Goal: Transaction & Acquisition: Register for event/course

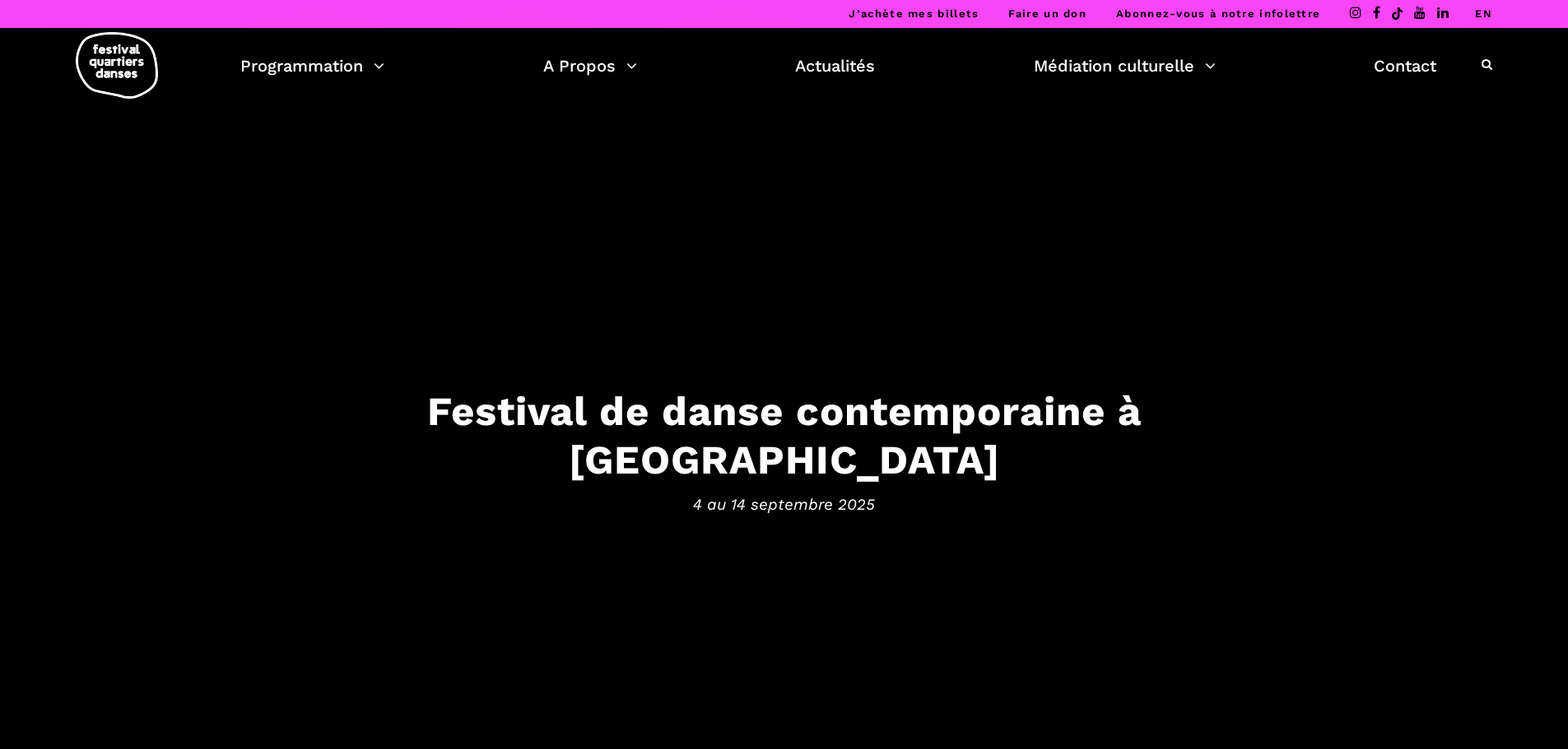
click at [836, 466] on div "Festival de danse contemporaine à Montréal 4 au 14 septembre 2025" at bounding box center [784, 456] width 1054 height 139
click at [870, 444] on h3 "Festival de danse contemporaine à Montréal" at bounding box center [784, 436] width 1021 height 97
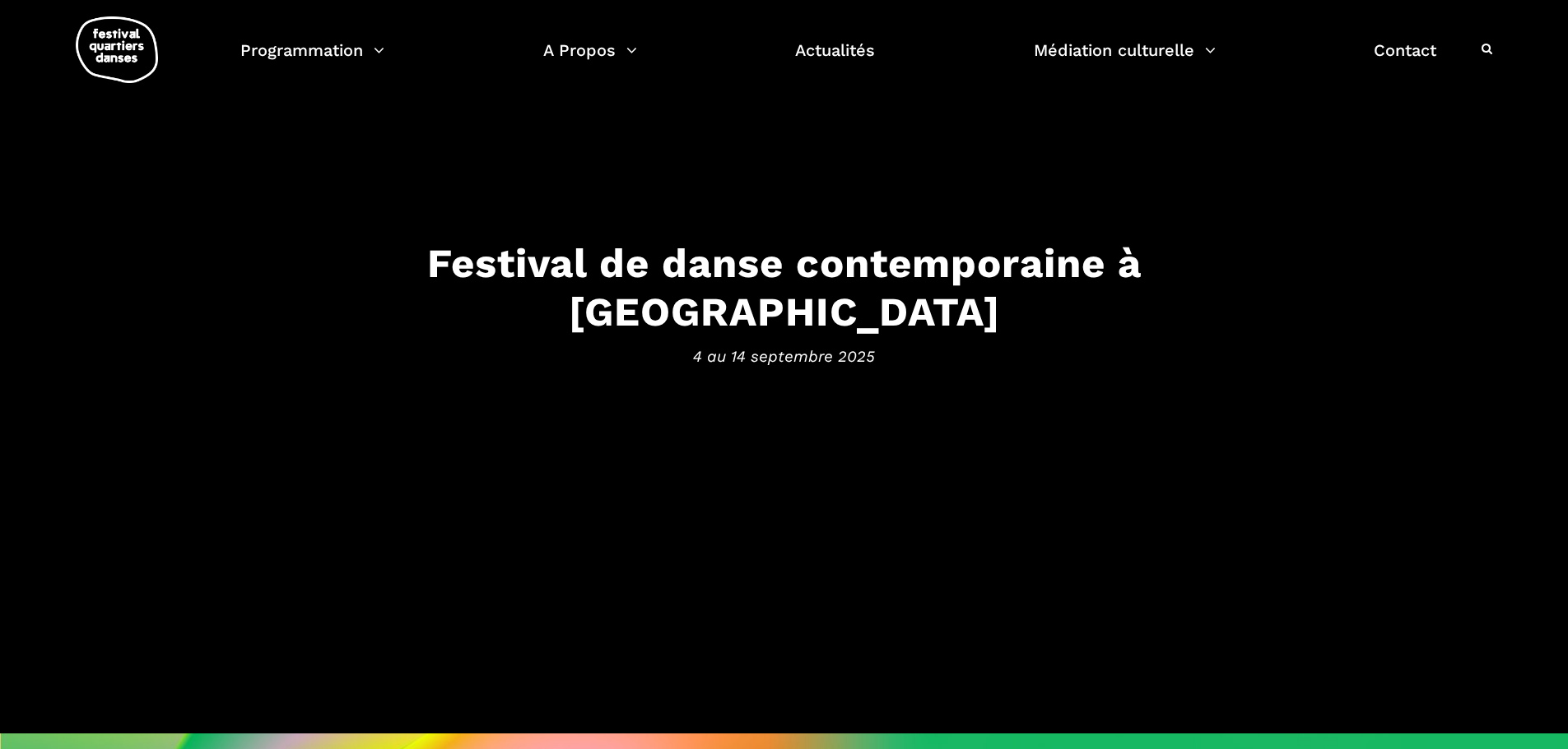
scroll to position [146, 0]
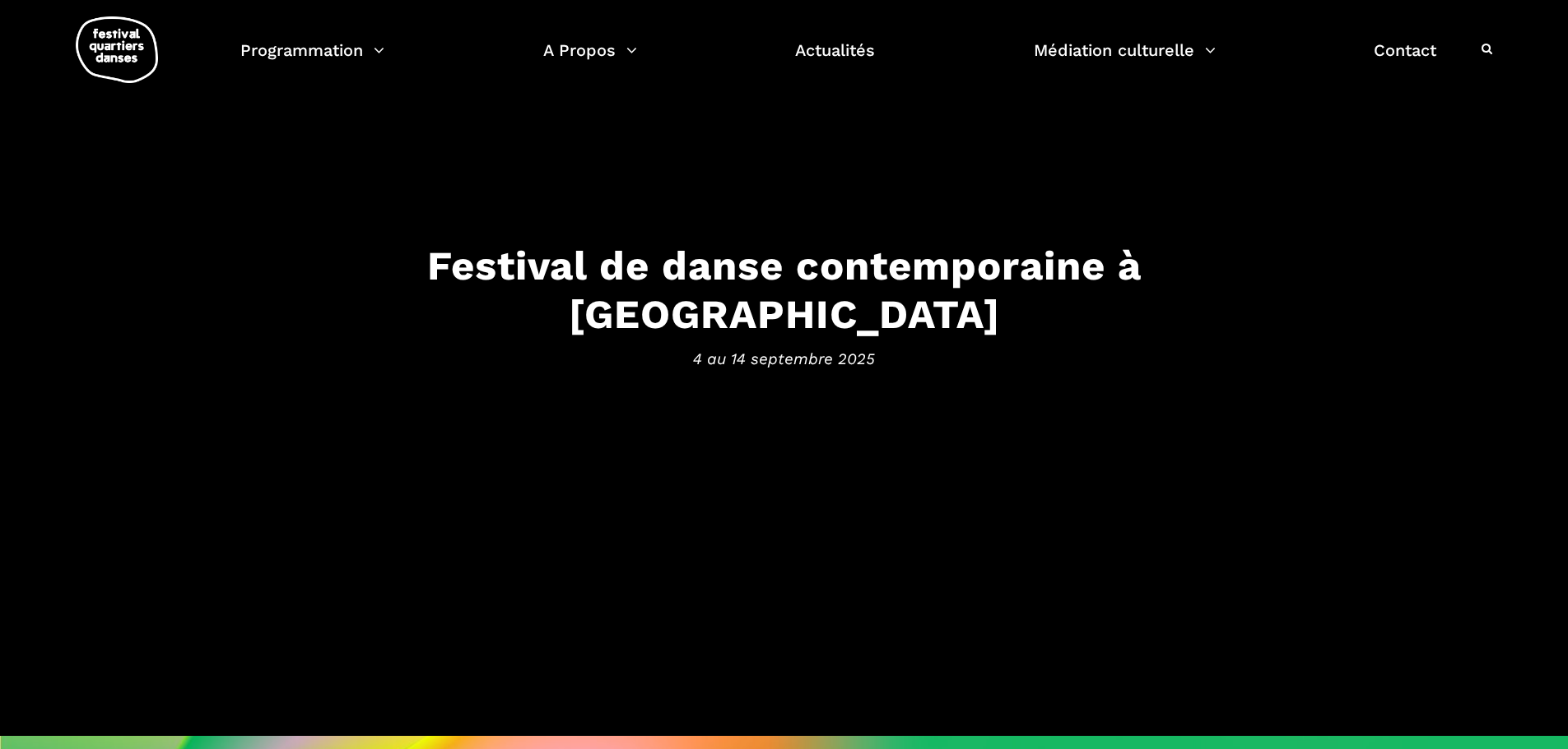
click at [775, 346] on span "4 au 14 septembre 2025" at bounding box center [784, 358] width 1021 height 25
click at [819, 316] on div "Festival de danse contemporaine à Montréal 4 au 14 septembre 2025" at bounding box center [784, 311] width 1054 height 139
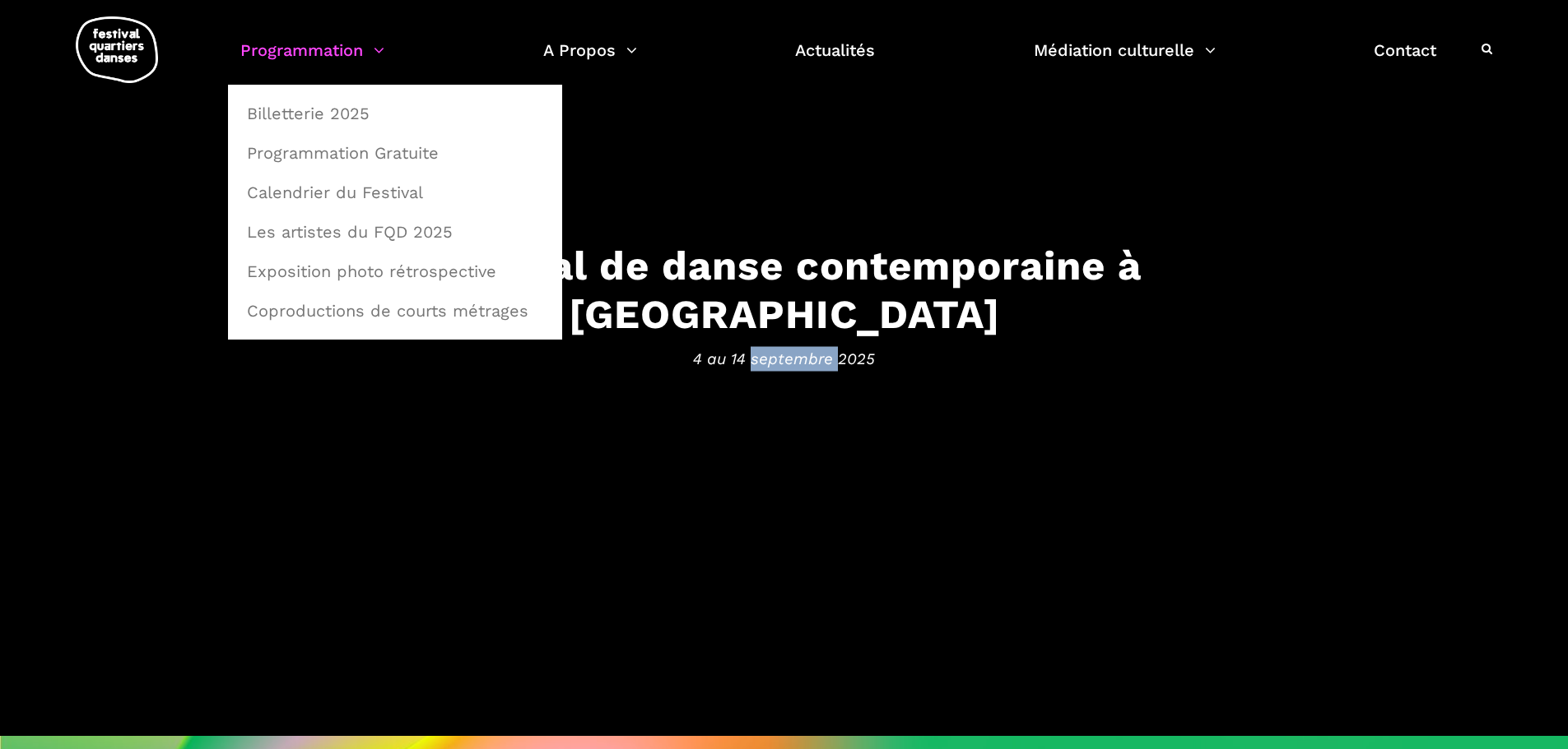
click at [336, 54] on link "Programmation" at bounding box center [312, 60] width 144 height 49
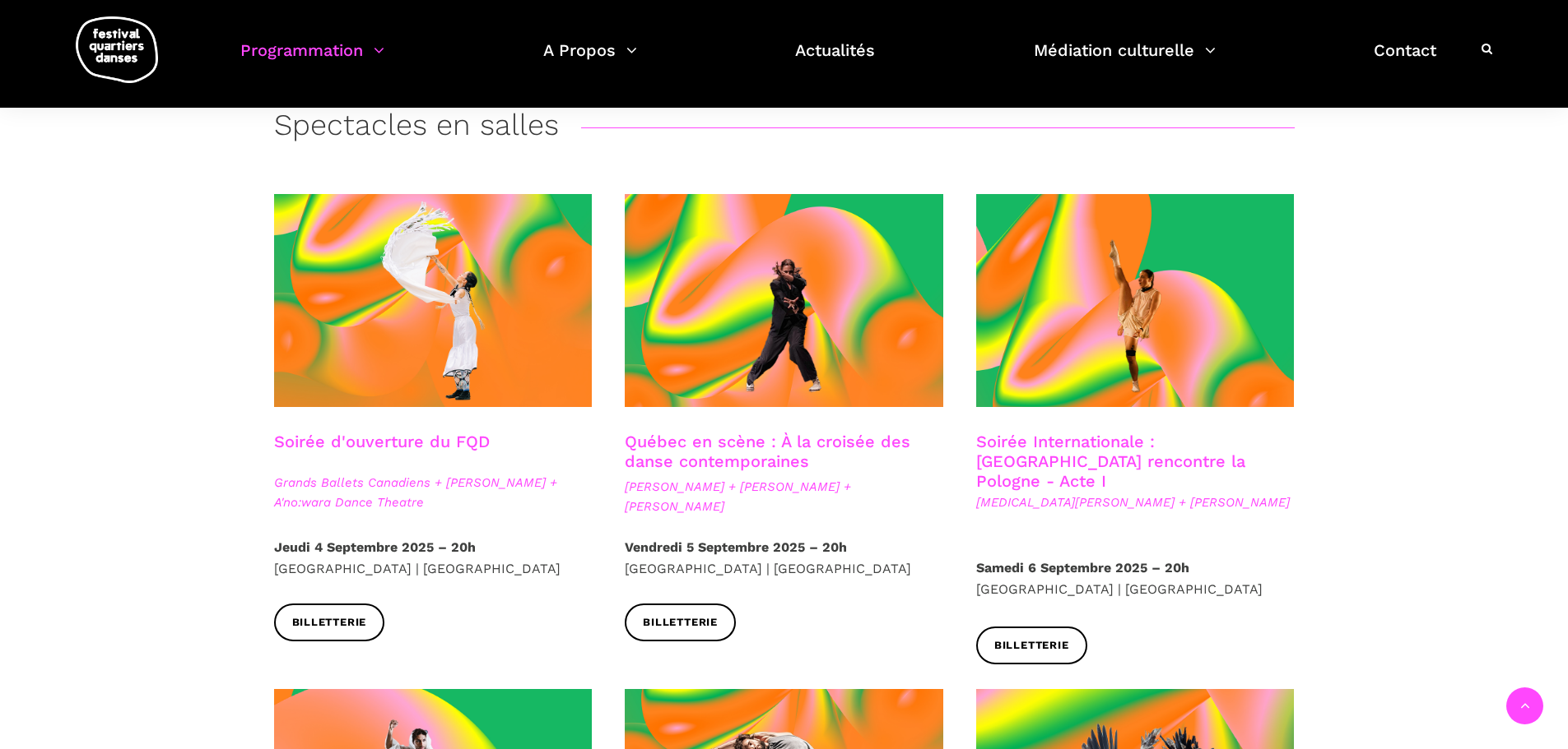
scroll to position [398, 0]
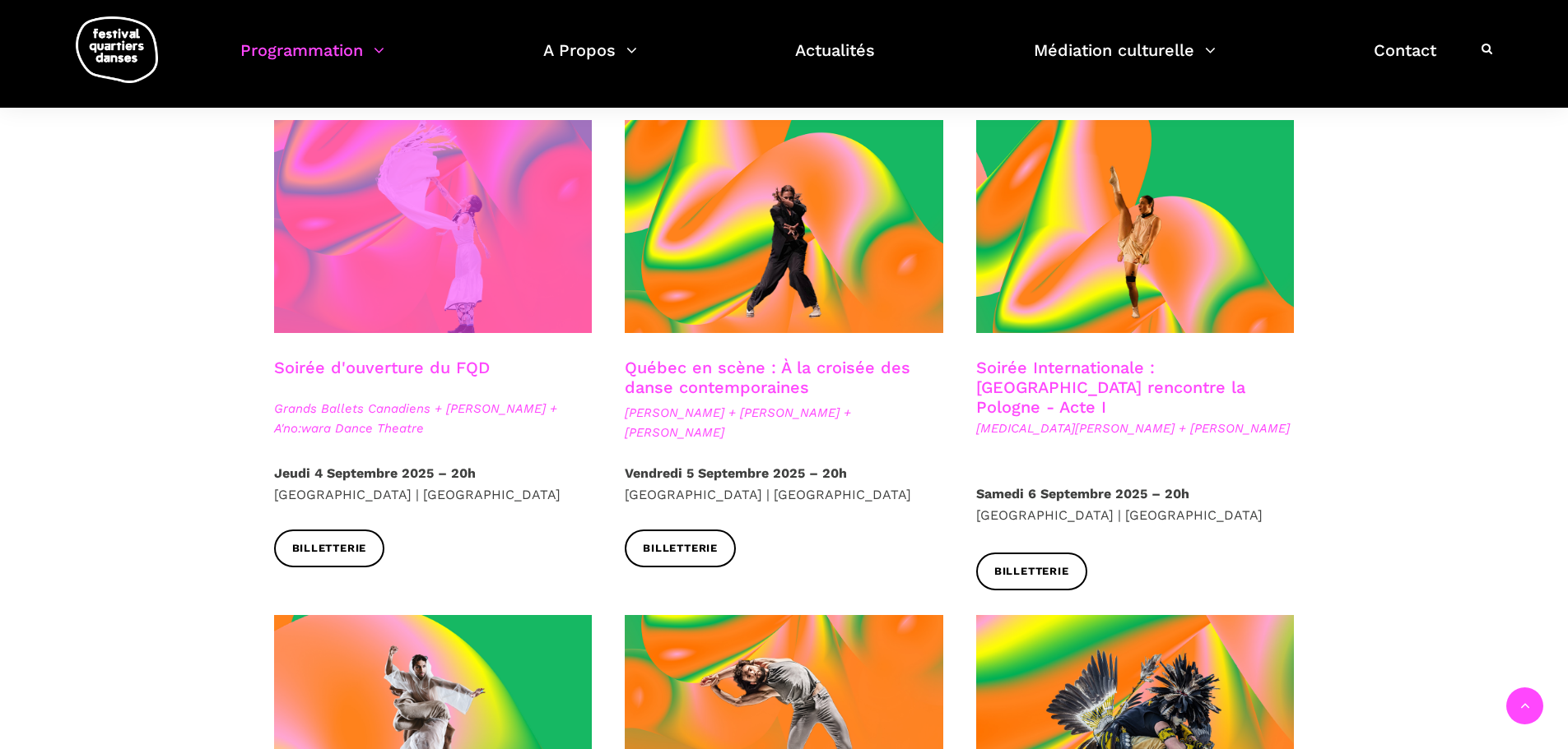
click at [505, 275] on span at bounding box center [433, 227] width 318 height 213
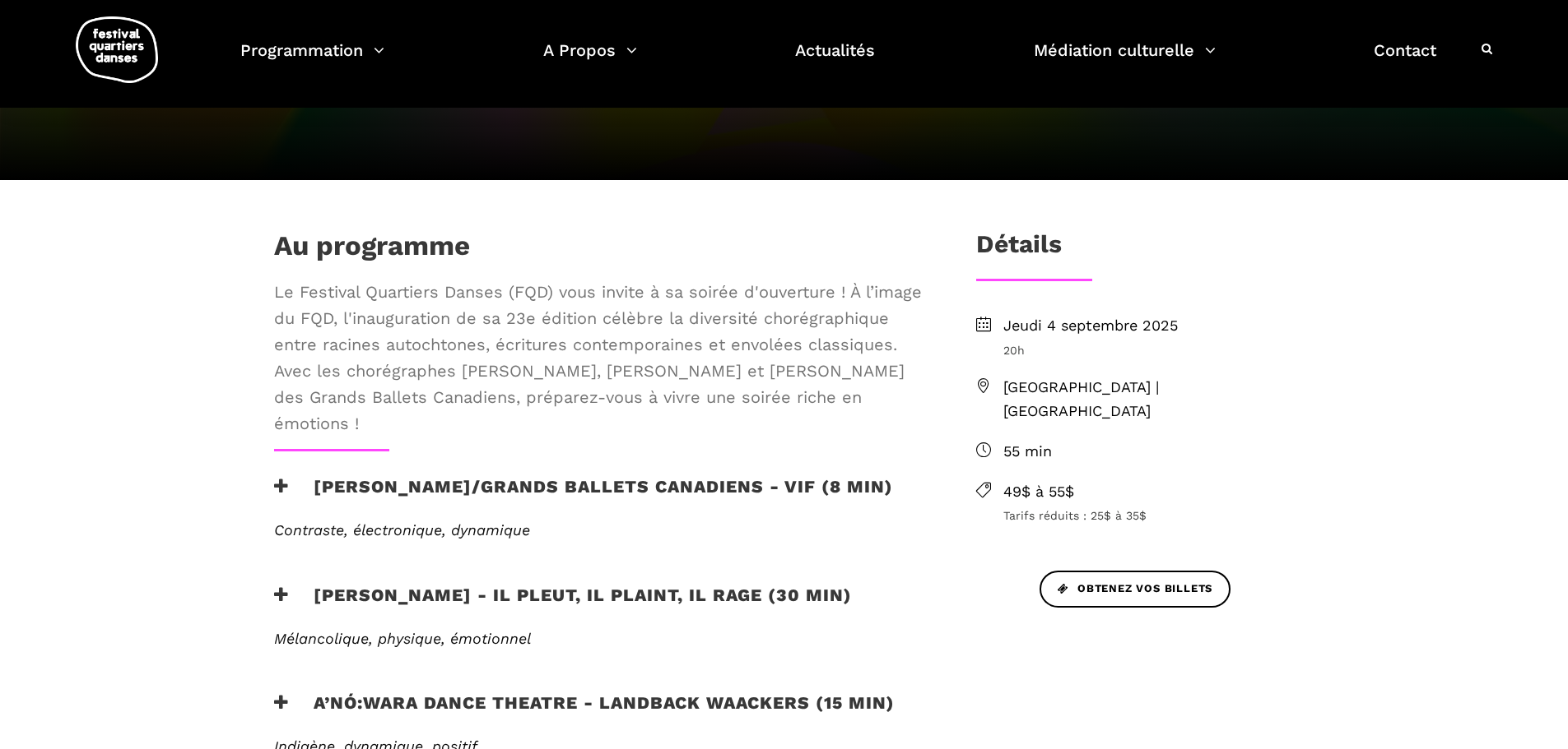
scroll to position [186, 0]
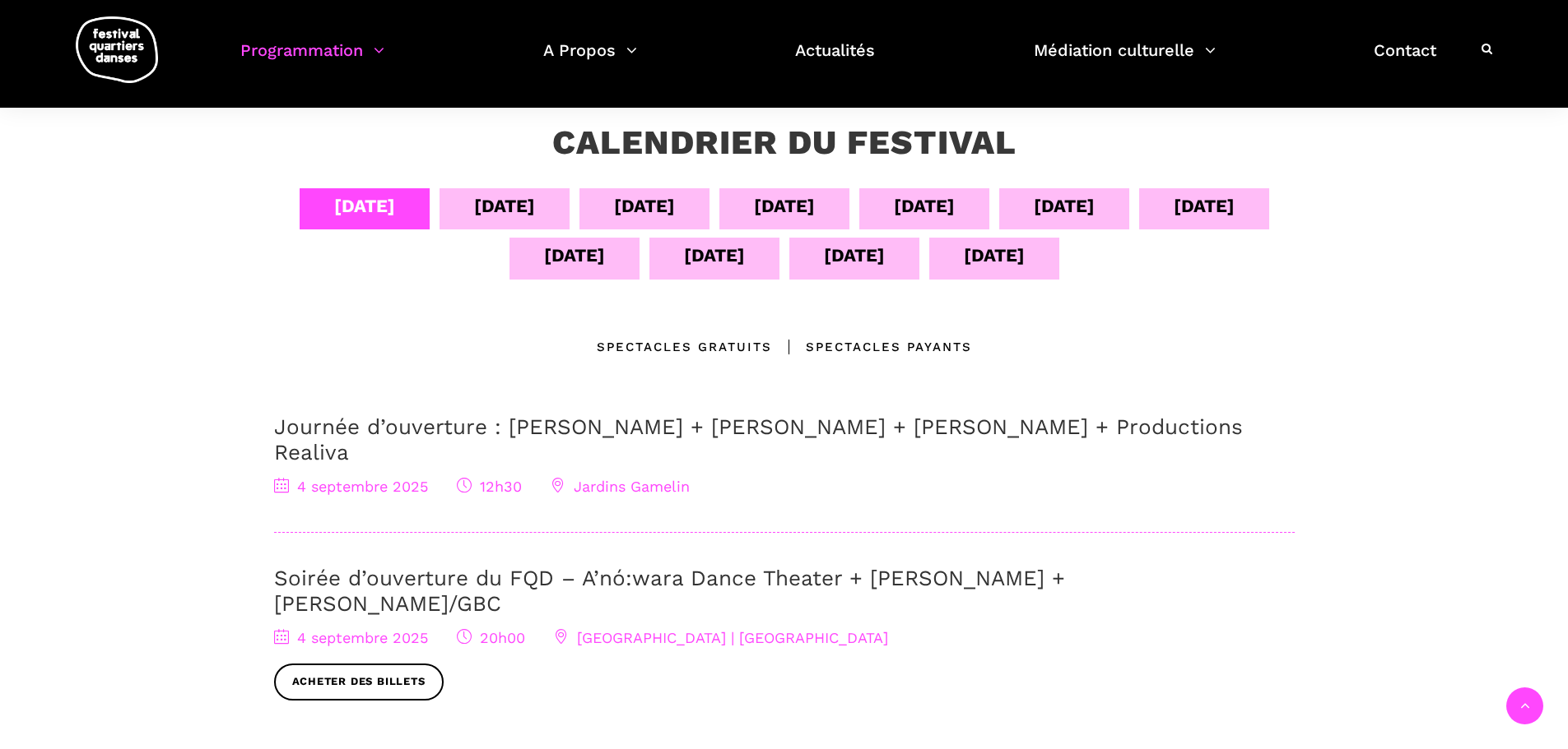
scroll to position [291, 0]
click at [350, 213] on div "[DATE]" at bounding box center [364, 208] width 61 height 29
click at [710, 568] on link "Soirée d’ouverture du FQD – A’nó:wara Dance Theater + [PERSON_NAME] + [PERSON_N…" at bounding box center [669, 592] width 791 height 50
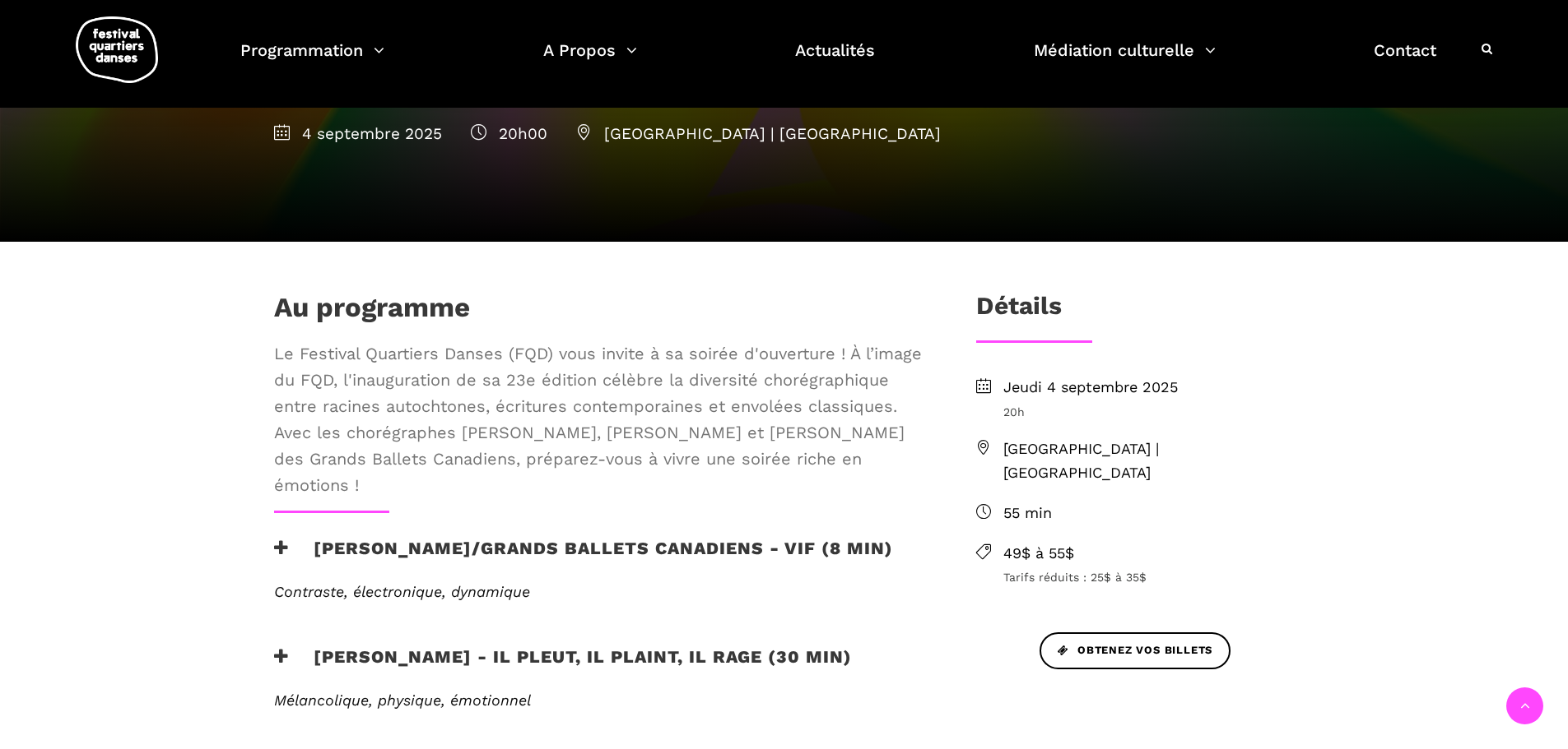
scroll to position [301, 0]
